Goal: Information Seeking & Learning: Learn about a topic

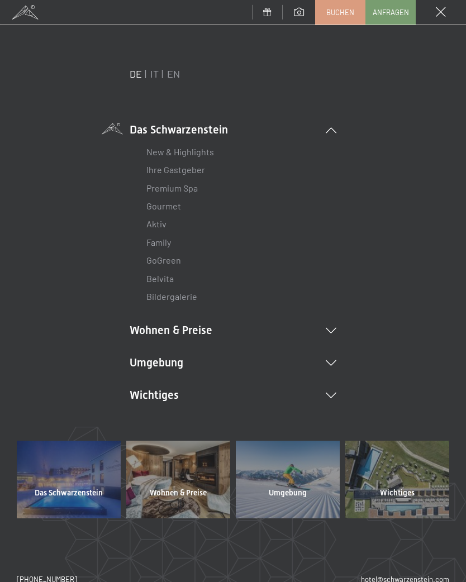
click at [335, 357] on li "Umgebung Das Ahrntal Ski & Winter Skifahren Skischule Wandern & Sommer Wandern …" at bounding box center [233, 363] width 207 height 16
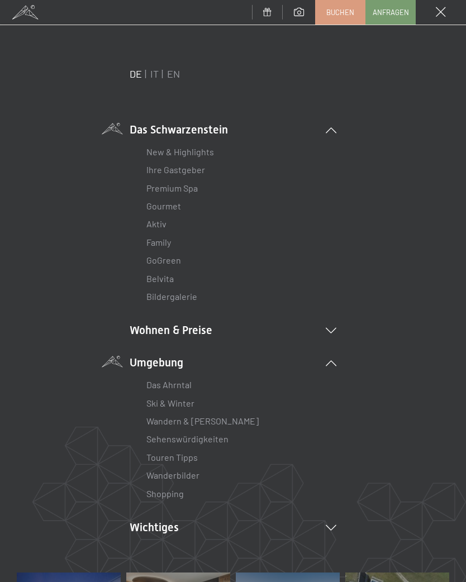
click at [195, 475] on link "Wanderbilder" at bounding box center [172, 475] width 53 height 11
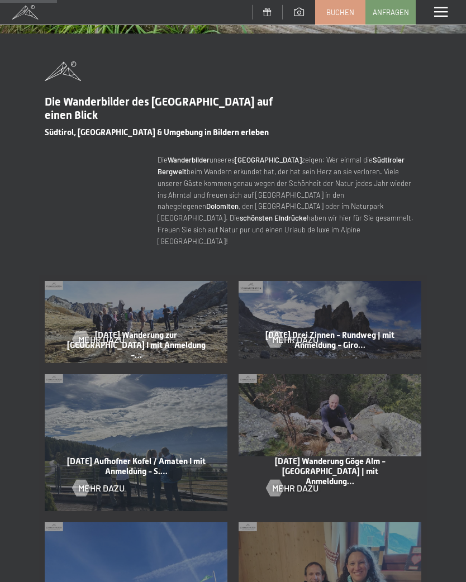
scroll to position [316, 0]
click at [85, 331] on div at bounding box center [80, 339] width 9 height 17
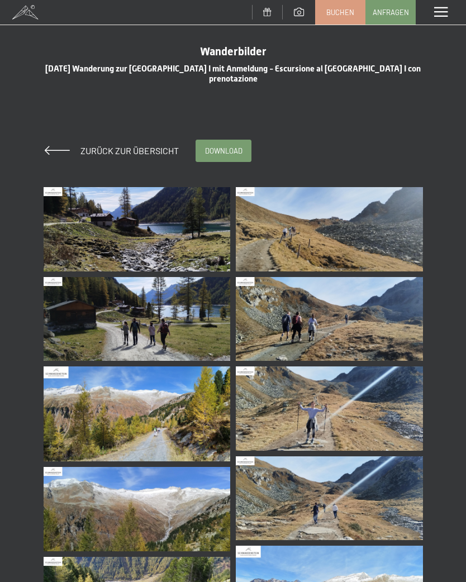
click at [124, 230] on img at bounding box center [137, 229] width 187 height 84
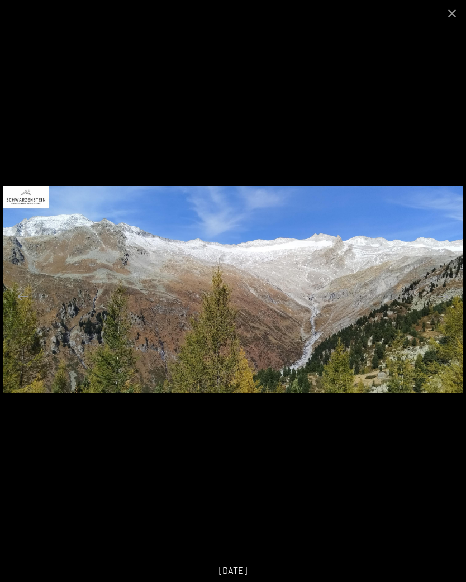
click at [460, 20] on button "Close gallery" at bounding box center [452, 13] width 28 height 26
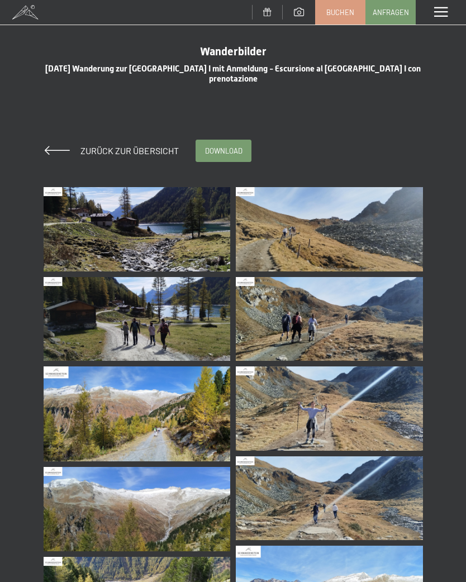
click at [58, 152] on span at bounding box center [57, 150] width 25 height 9
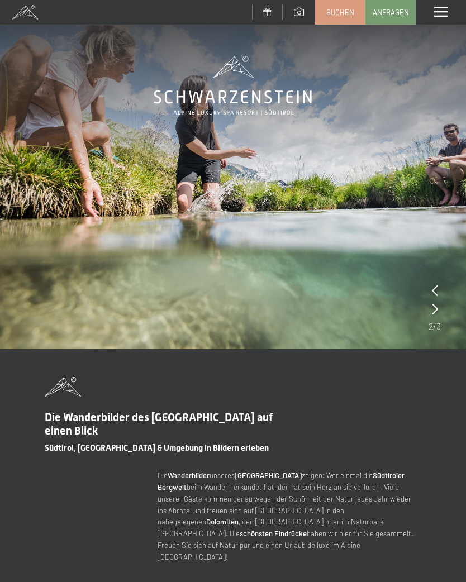
click at [458, 13] on div "Menü" at bounding box center [441, 12] width 50 height 25
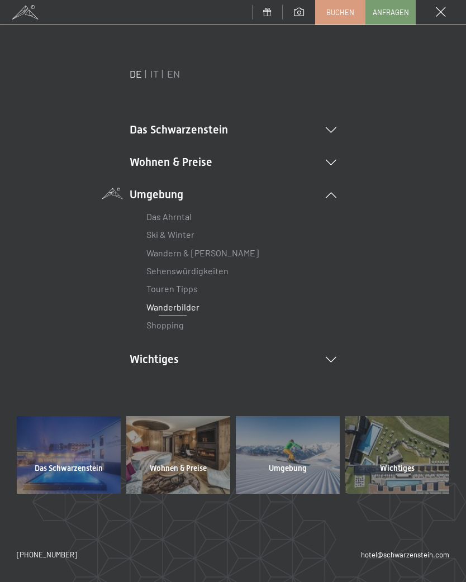
click at [338, 350] on div "DE IT EN Das Schwarzenstein New & Highlights Ihre Gastgeber Premium Spa Gourmet…" at bounding box center [233, 235] width 432 height 337
click at [332, 362] on li "Wichtiges Lage & Anreise Online bezahlen Webcam & Wetter Downloads" at bounding box center [233, 359] width 207 height 16
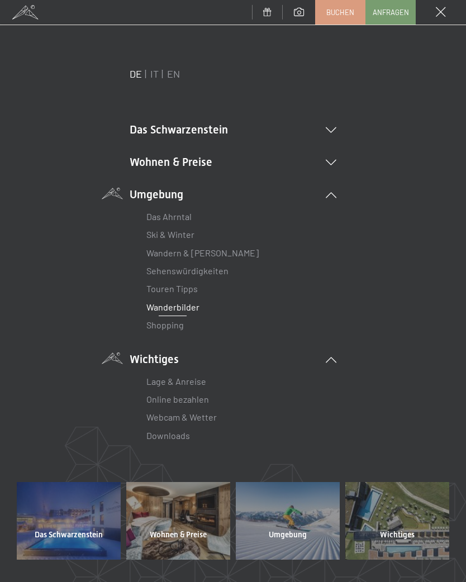
click at [208, 416] on link "Webcam & Wetter" at bounding box center [181, 417] width 70 height 11
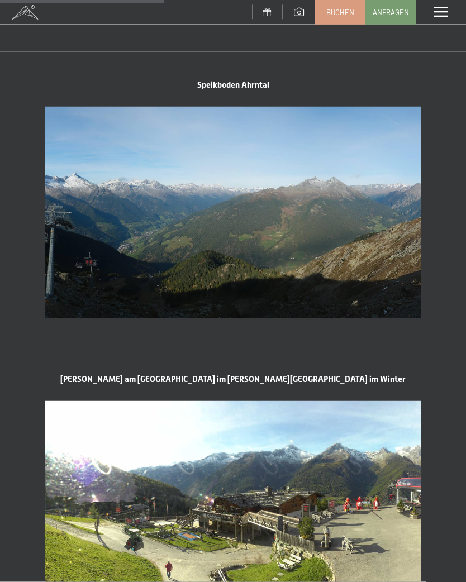
scroll to position [858, 0]
